Goal: Task Accomplishment & Management: Use online tool/utility

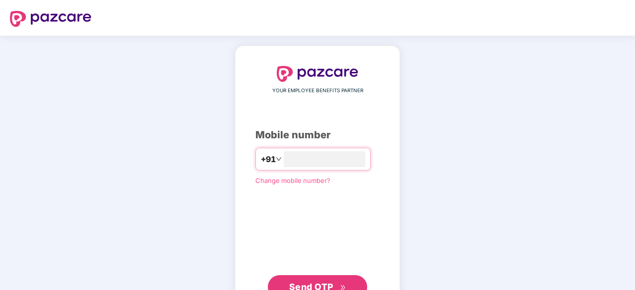
scroll to position [38, 0]
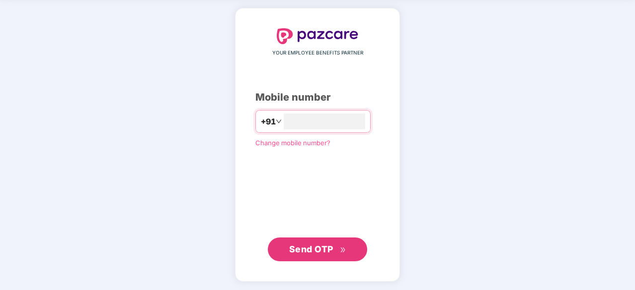
type input "**********"
click at [341, 256] on button "Send OTP" at bounding box center [317, 250] width 99 height 24
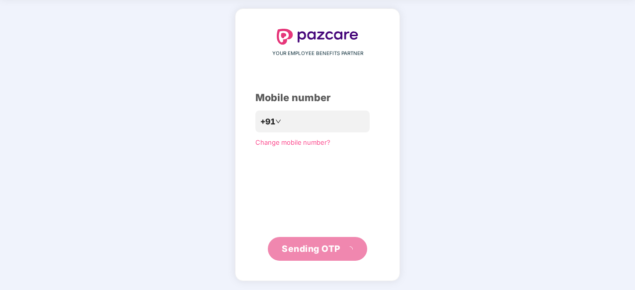
scroll to position [33, 0]
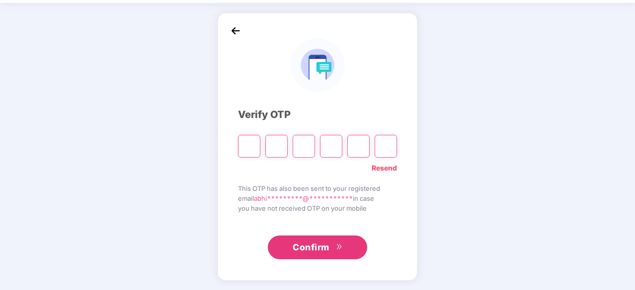
type input "*"
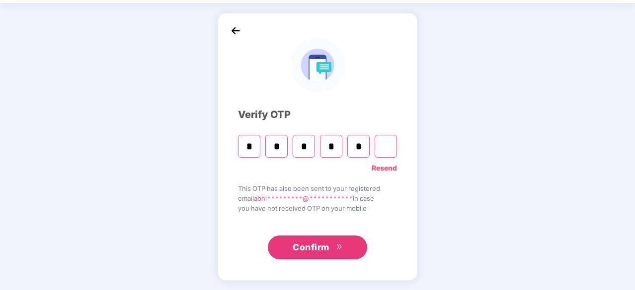
type input "*"
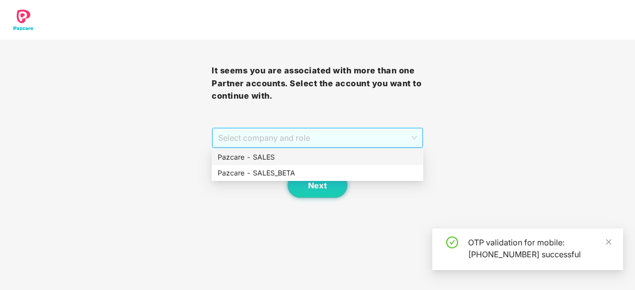
click at [385, 141] on span "Select company and role" at bounding box center [317, 138] width 199 height 19
click at [331, 165] on div "Pazcare - SALES" at bounding box center [318, 157] width 212 height 16
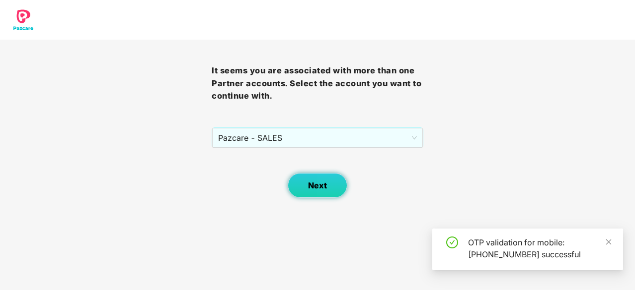
click at [318, 179] on button "Next" at bounding box center [317, 185] width 60 height 25
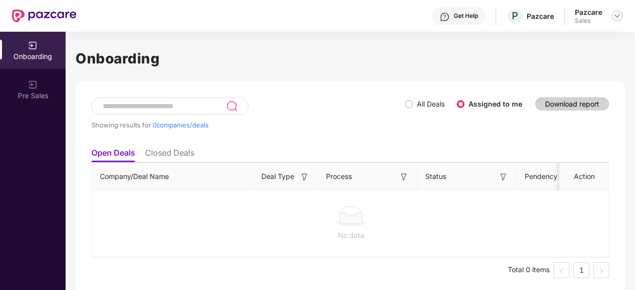
click at [613, 18] on img at bounding box center [617, 16] width 8 height 8
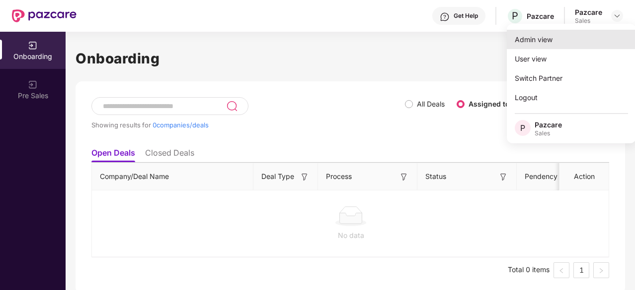
click at [582, 35] on div "Admin view" at bounding box center [570, 39] width 129 height 19
